Goal: Check status: Check status

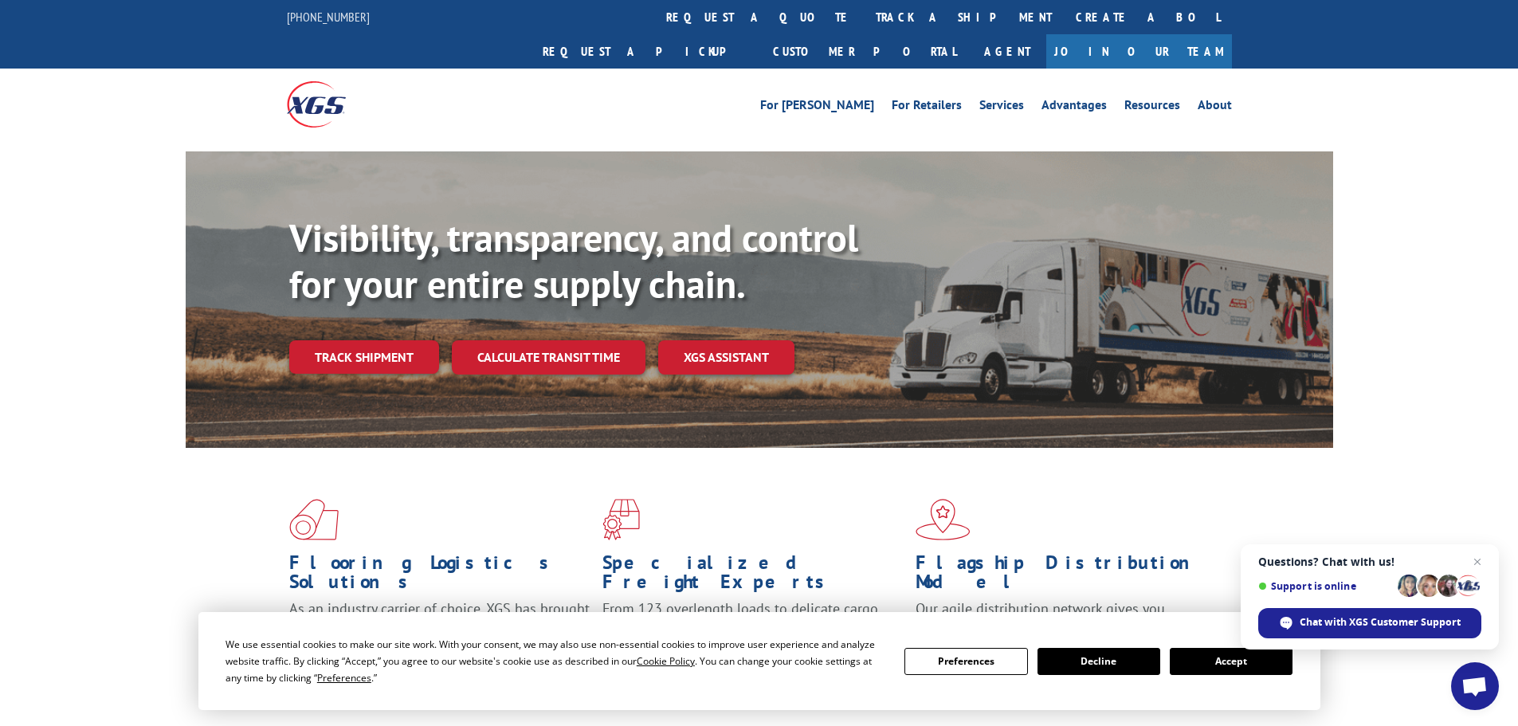
click at [1115, 448] on div "Flooring Logistics Solutions As an industry carrier of choice, XGS has brought …" at bounding box center [760, 594] width 1148 height 292
click at [363, 340] on link "Track shipment" at bounding box center [364, 356] width 150 height 33
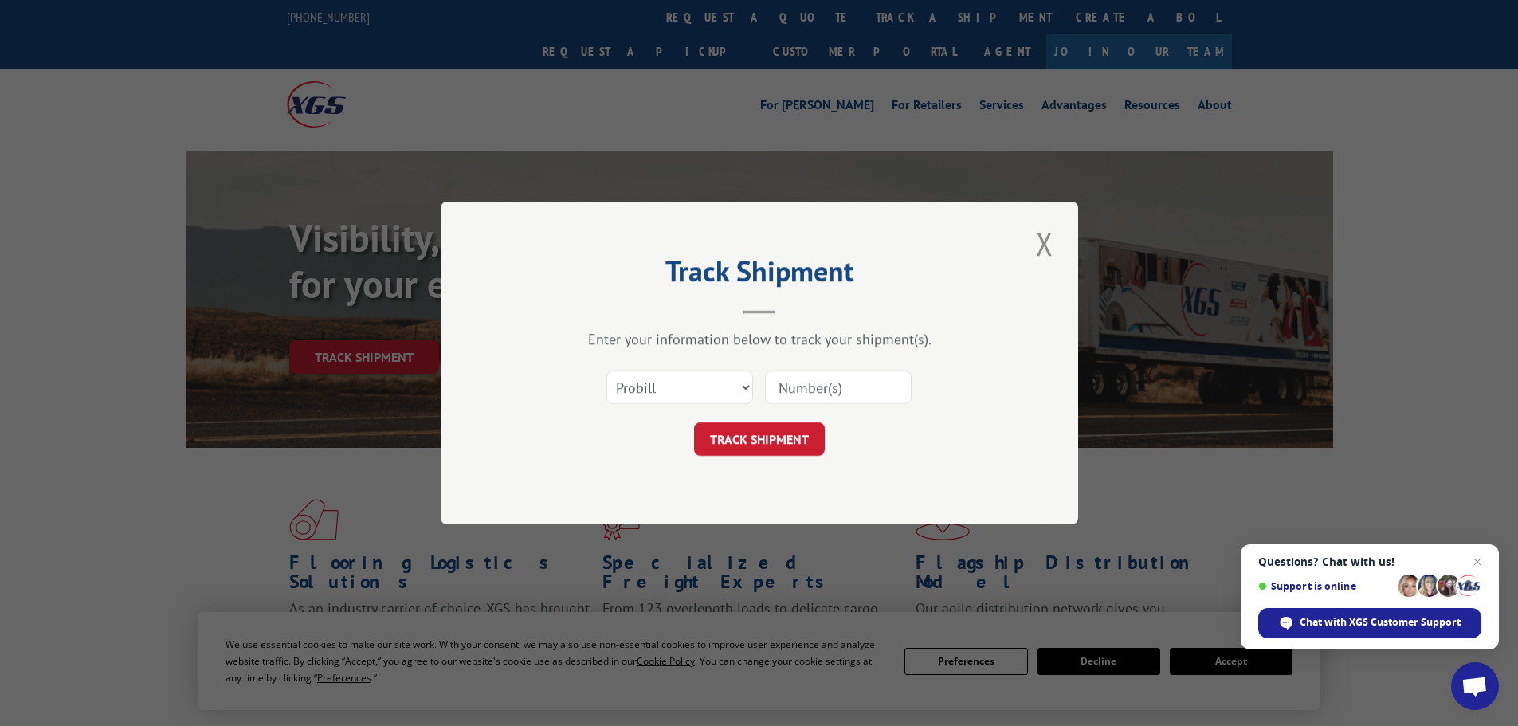
click at [850, 387] on input at bounding box center [838, 387] width 147 height 33
type input "17027412"
click at [781, 434] on button "TRACK SHIPMENT" at bounding box center [759, 438] width 131 height 33
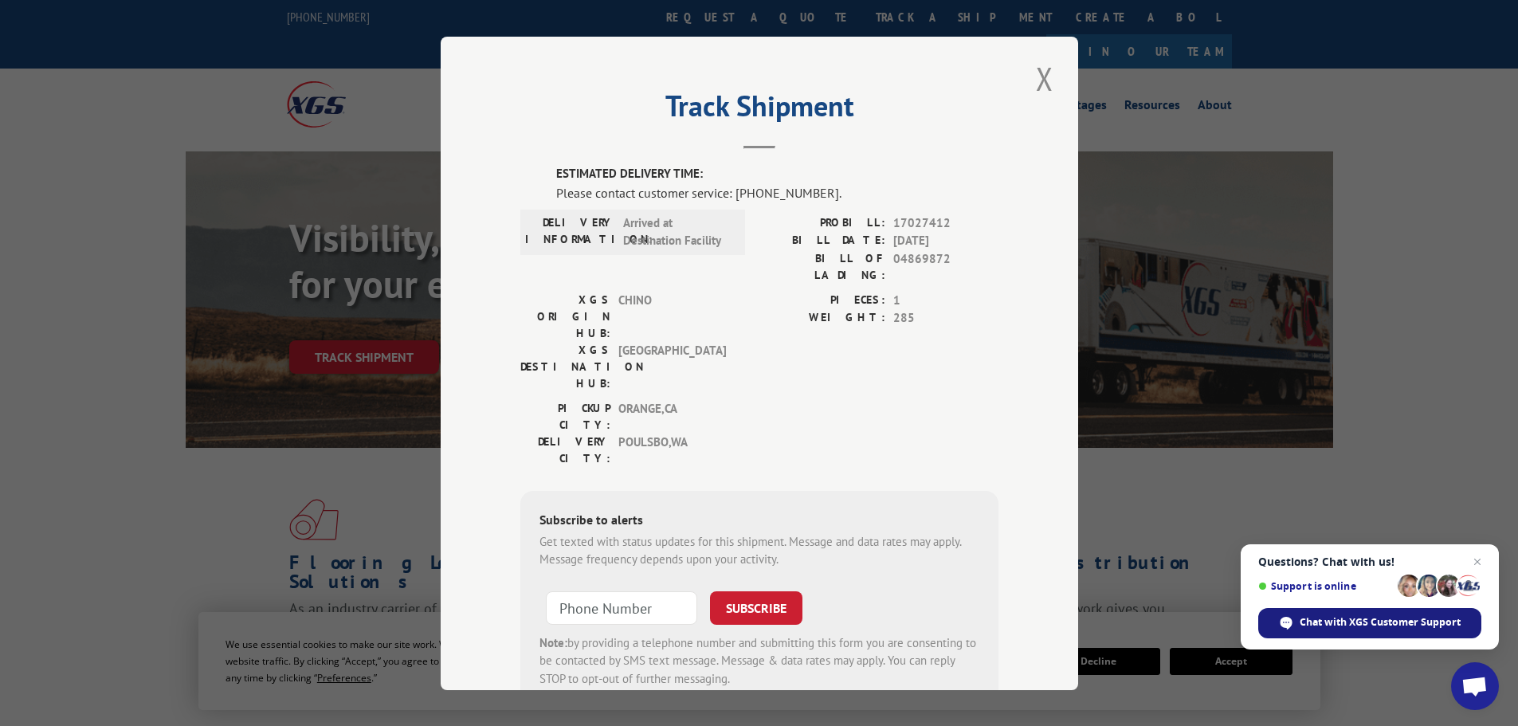
click at [1376, 621] on span "Chat with XGS Customer Support" at bounding box center [1380, 622] width 161 height 14
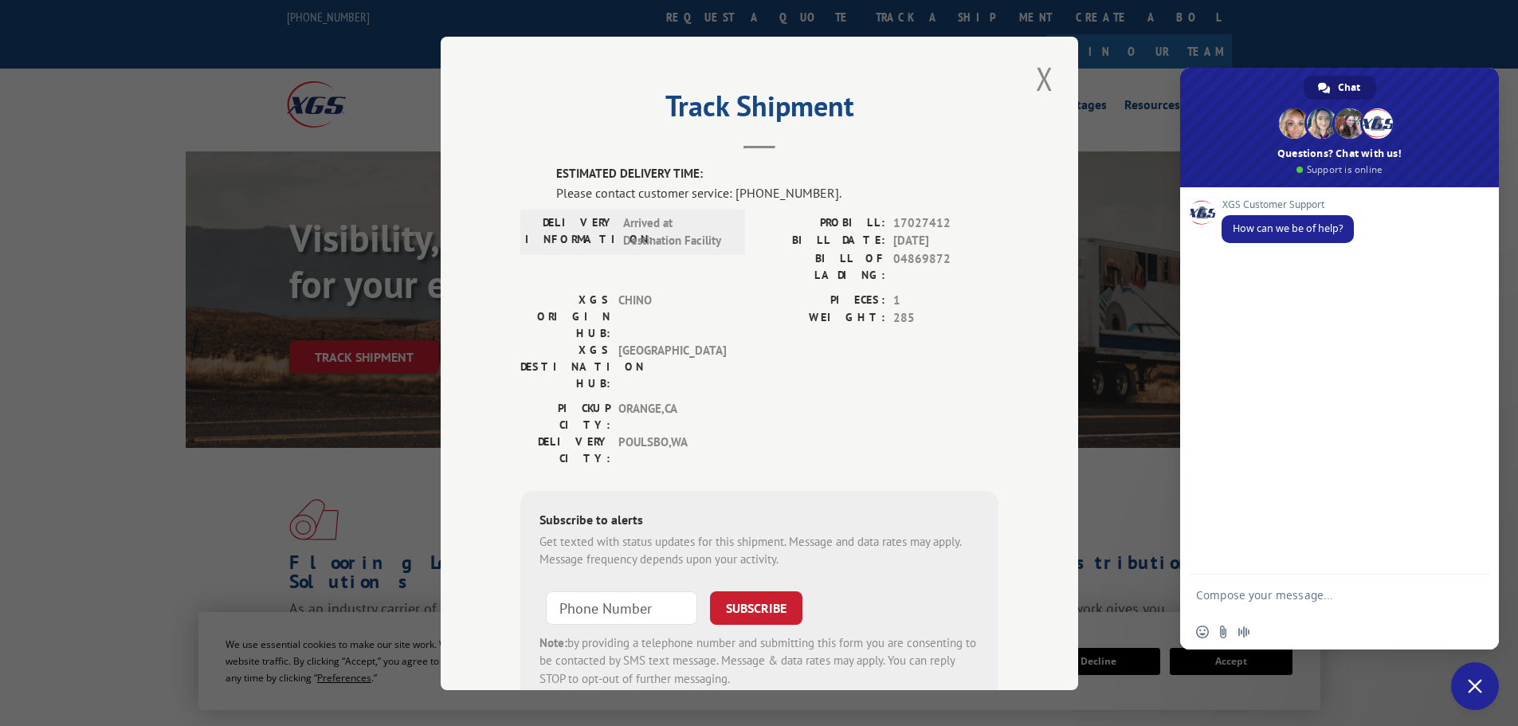
click at [1224, 273] on div "XGS Customer Support How can we be of help?" at bounding box center [1339, 380] width 319 height 387
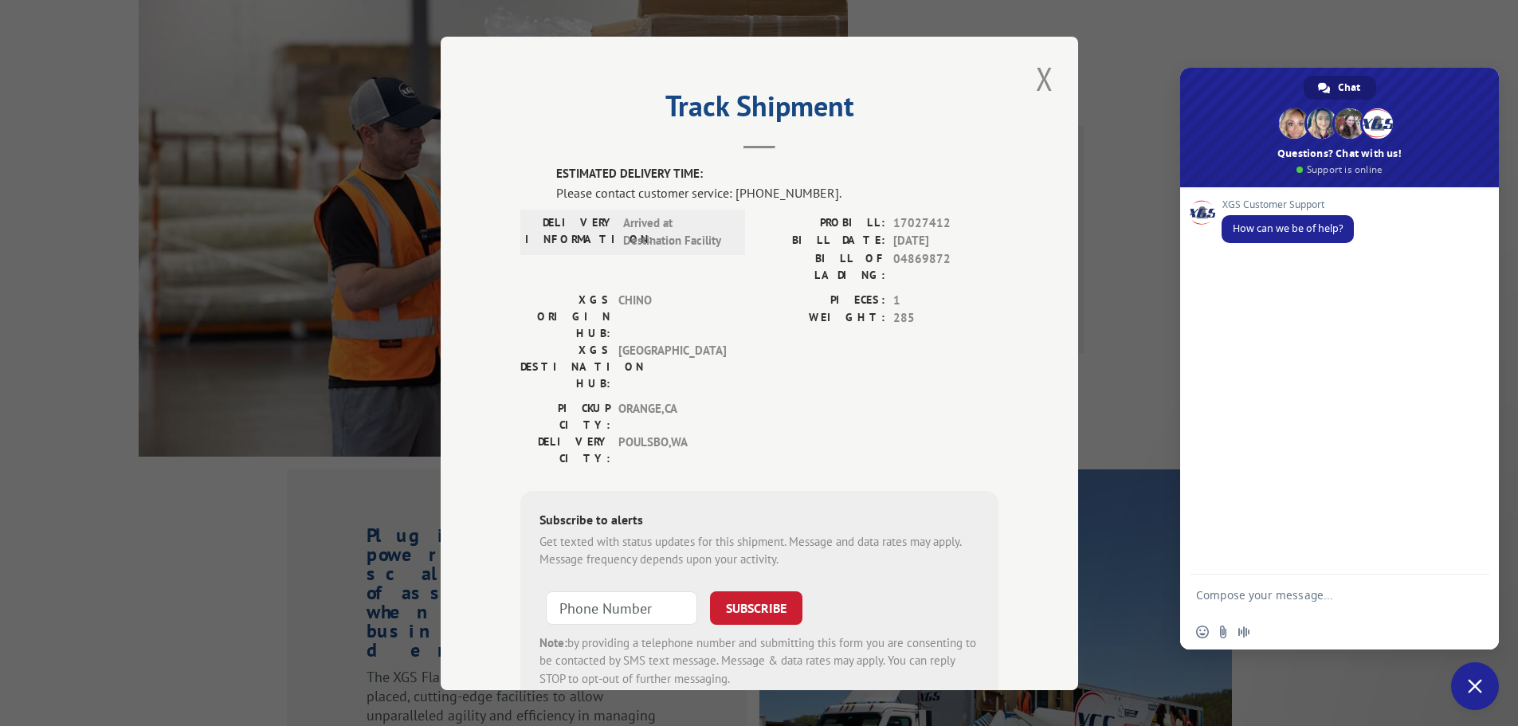
scroll to position [1270, 0]
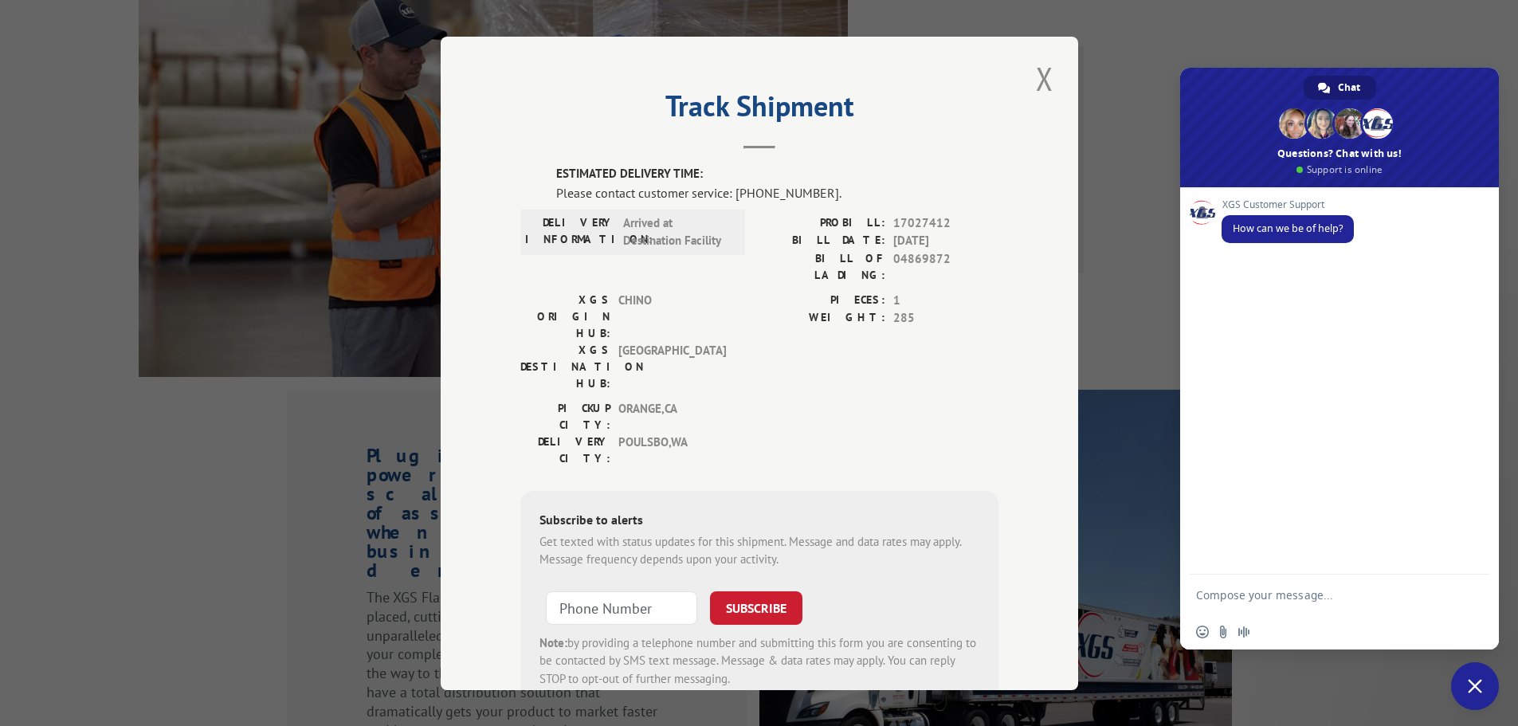
click at [1224, 272] on div "XGS Customer Support How can we be of help?" at bounding box center [1339, 380] width 319 height 387
click at [1244, 605] on textarea "Compose your message..." at bounding box center [1323, 595] width 255 height 40
type textarea "I am trying to track a package the Probill # is 17027412"
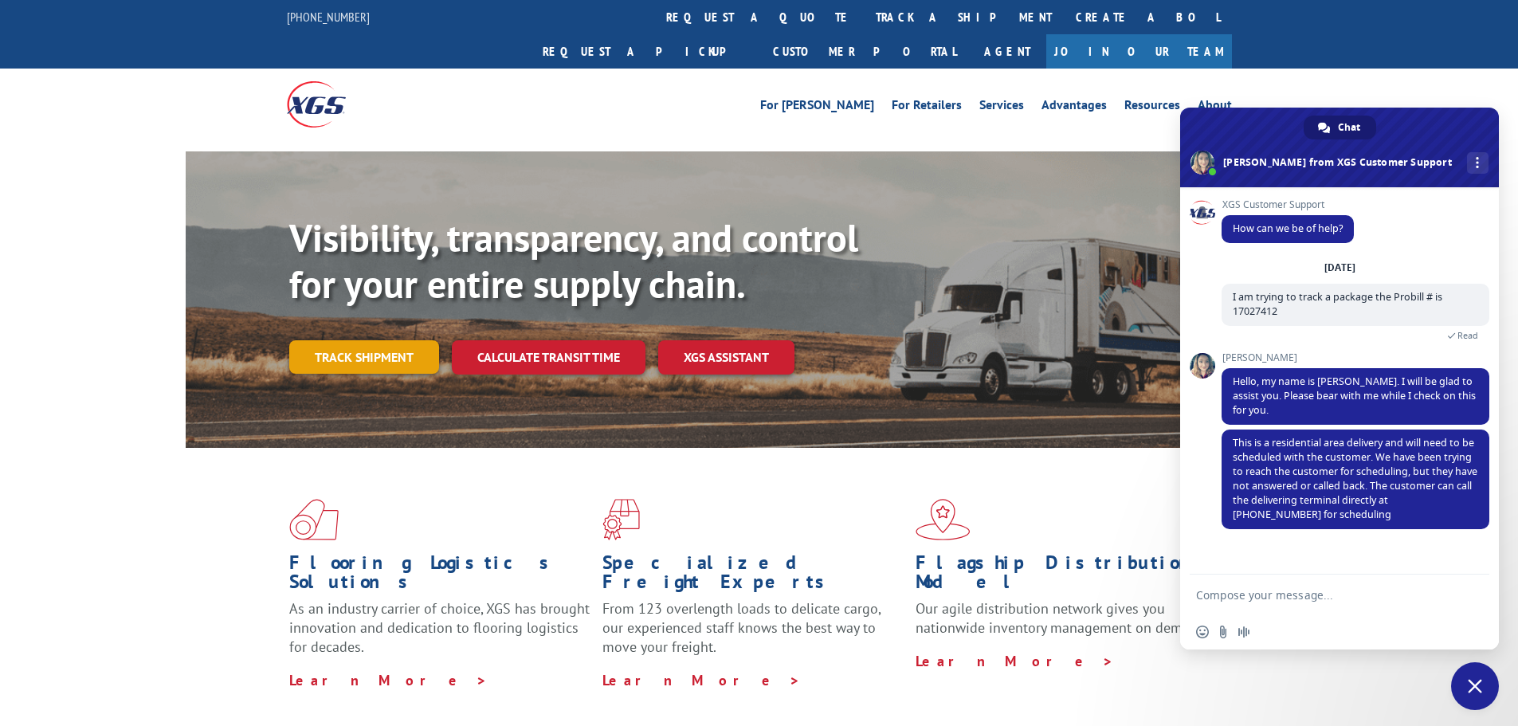
click at [369, 340] on link "Track shipment" at bounding box center [364, 356] width 150 height 33
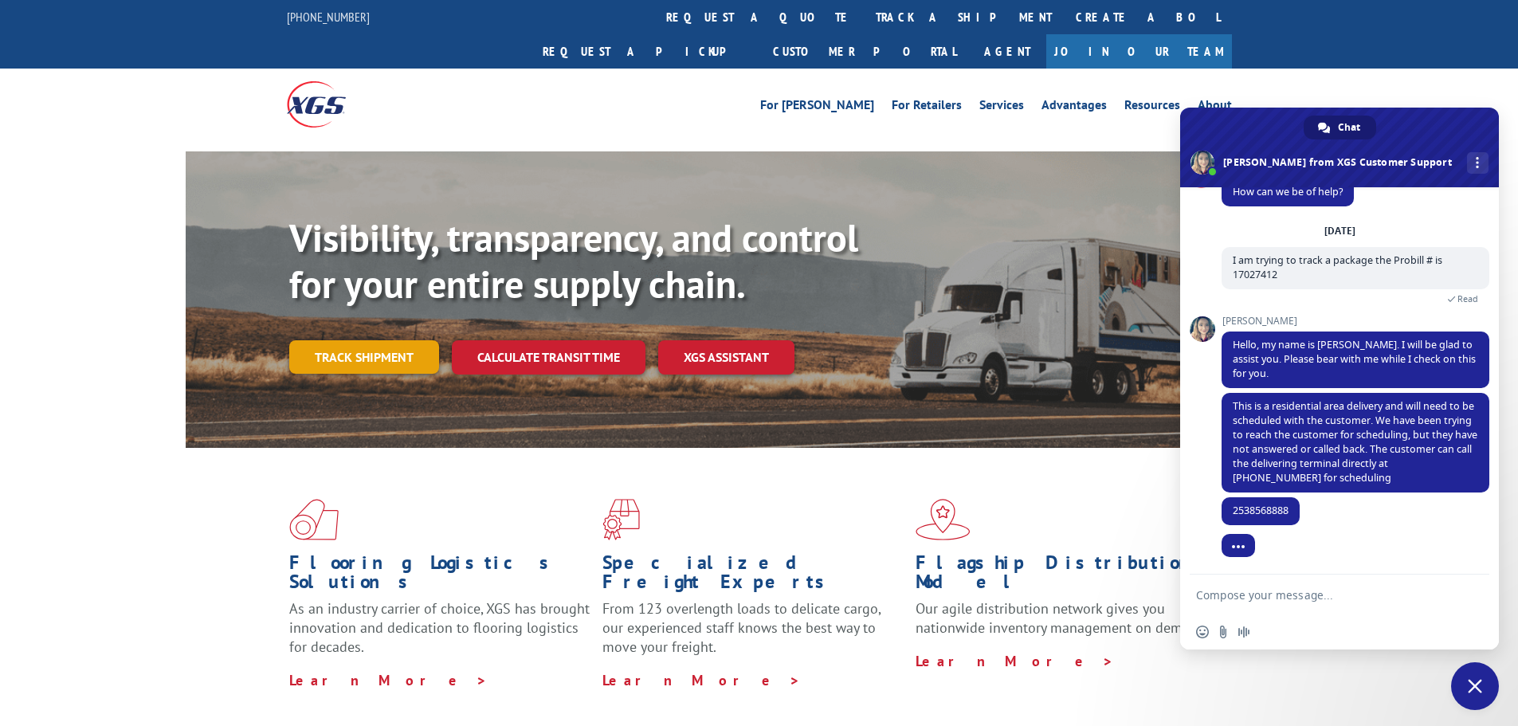
click at [389, 340] on link "Track shipment" at bounding box center [364, 356] width 150 height 33
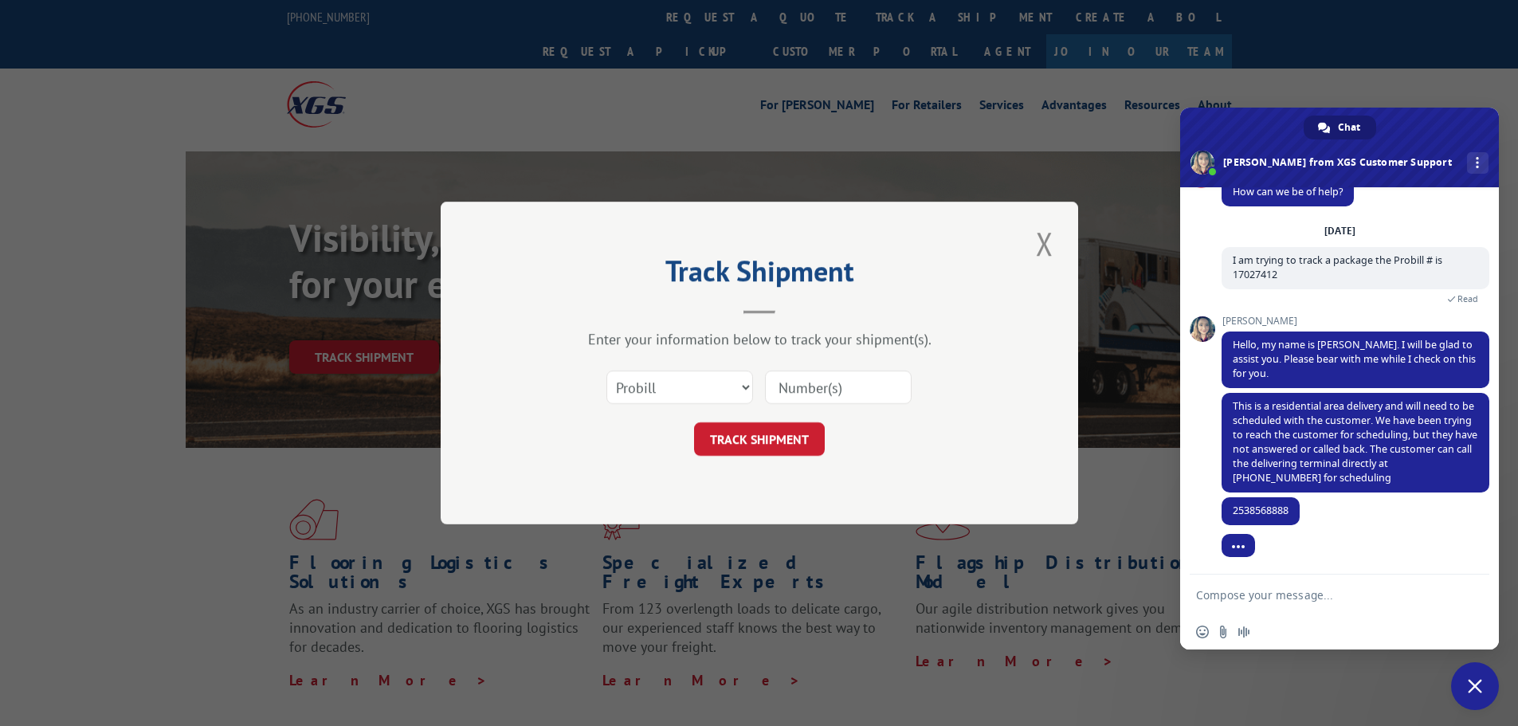
click at [830, 389] on input at bounding box center [838, 387] width 147 height 33
type input "17027412"
click at [791, 427] on button "TRACK SHIPMENT" at bounding box center [759, 438] width 131 height 33
